Goal: Task Accomplishment & Management: Manage account settings

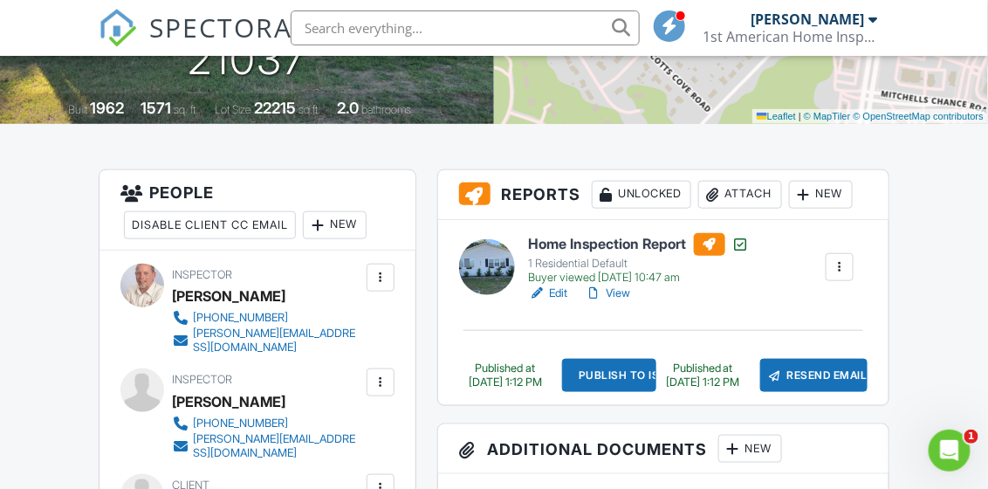
click at [628, 290] on link "View" at bounding box center [608, 293] width 45 height 17
click at [559, 295] on link "Edit" at bounding box center [548, 293] width 39 height 17
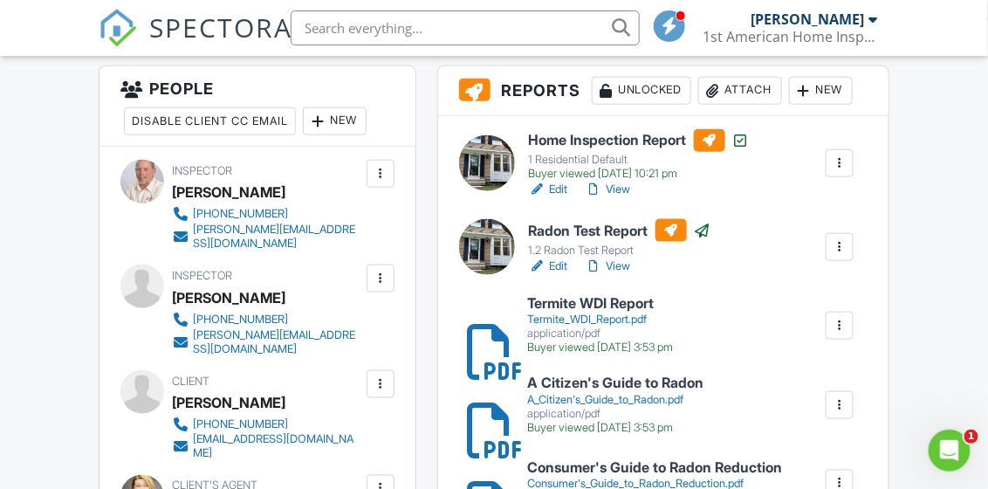
click at [622, 265] on link "View" at bounding box center [608, 266] width 45 height 17
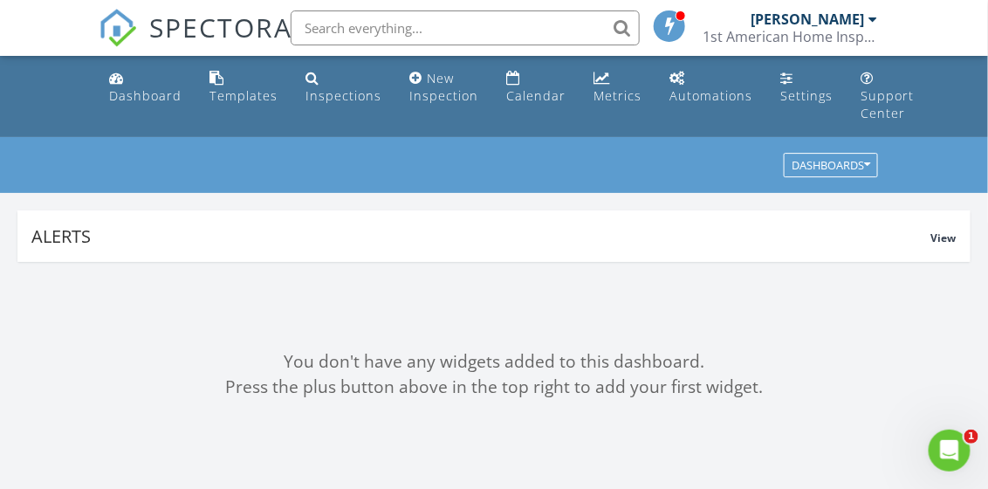
click at [145, 84] on link "Dashboard" at bounding box center [145, 88] width 86 height 50
click at [149, 85] on link "Dashboard" at bounding box center [145, 88] width 86 height 50
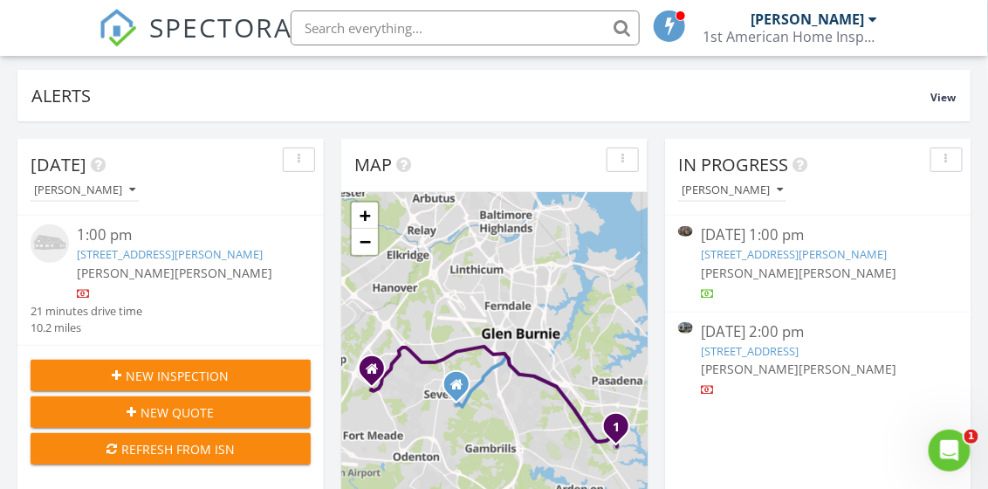
scroll to position [141, 0]
click at [60, 234] on img at bounding box center [50, 242] width 38 height 38
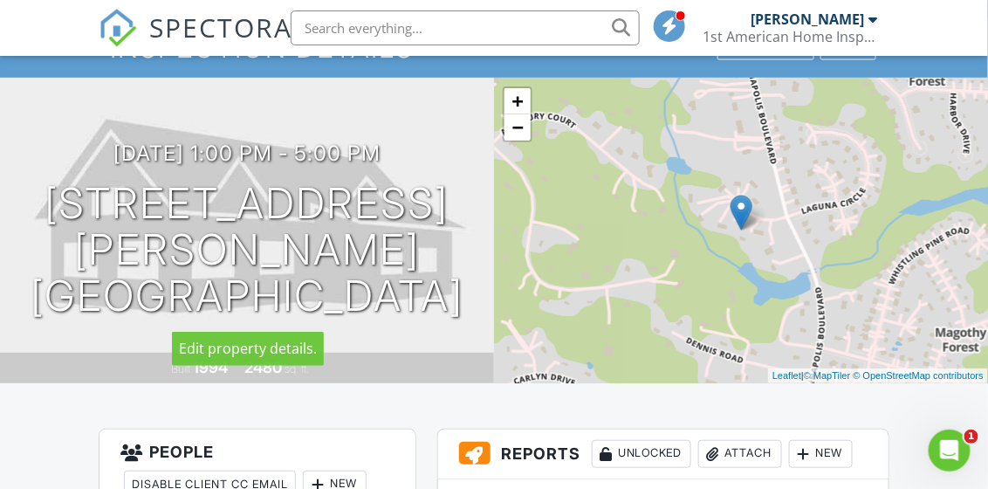
scroll to position [4, 0]
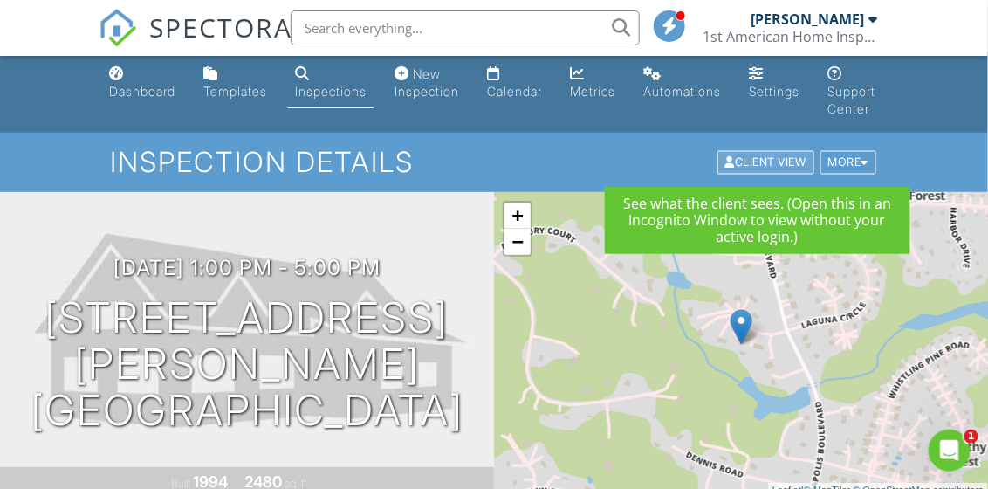
click at [749, 159] on div "Client View" at bounding box center [766, 163] width 97 height 24
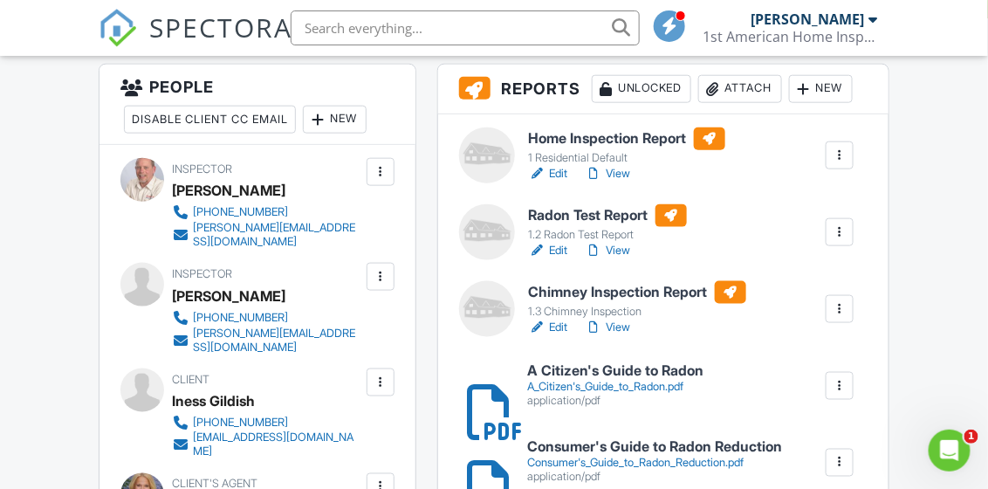
scroll to position [485, 0]
click at [556, 171] on link "Edit" at bounding box center [548, 172] width 39 height 17
